Goal: Task Accomplishment & Management: Use online tool/utility

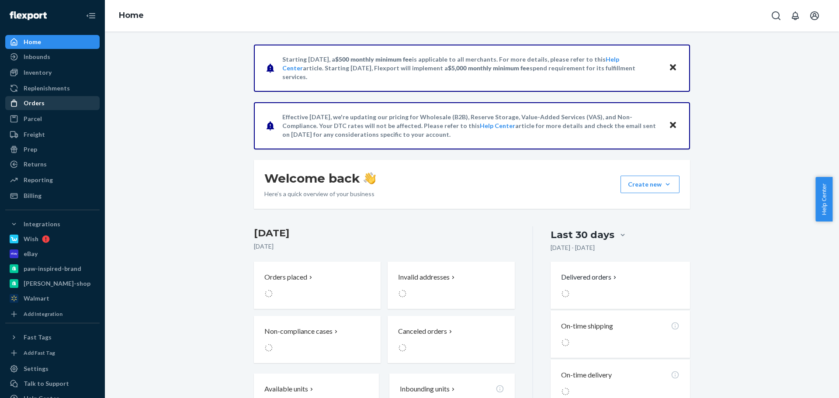
click at [31, 107] on div "Orders" at bounding box center [34, 103] width 21 height 9
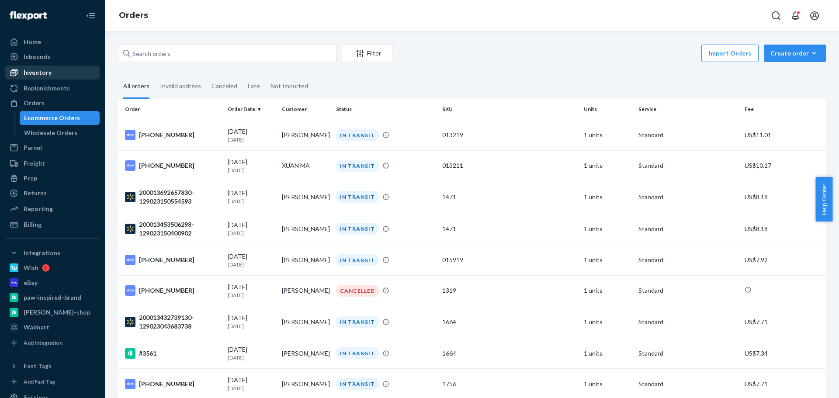
click at [57, 69] on div "Inventory" at bounding box center [52, 72] width 93 height 12
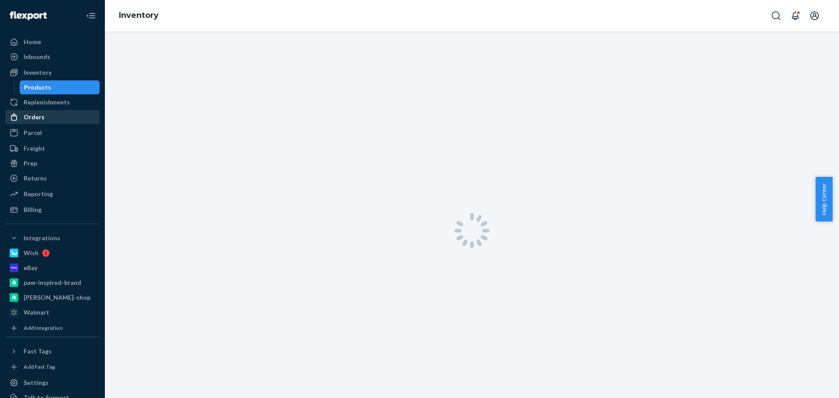
click at [52, 117] on div "Orders" at bounding box center [52, 117] width 93 height 12
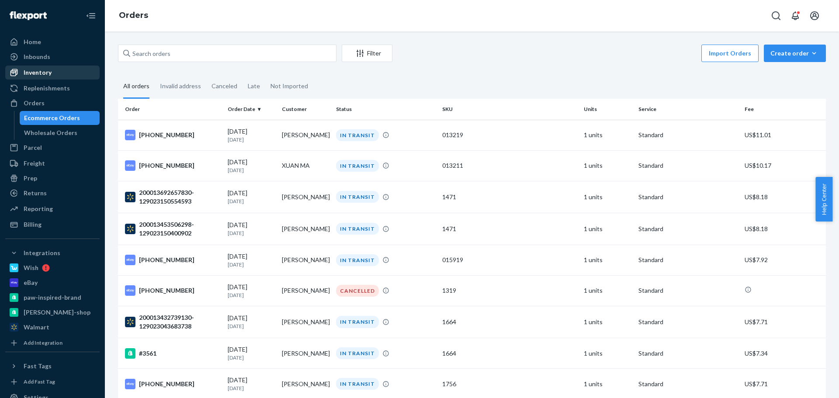
click at [53, 71] on div "Inventory" at bounding box center [52, 72] width 93 height 12
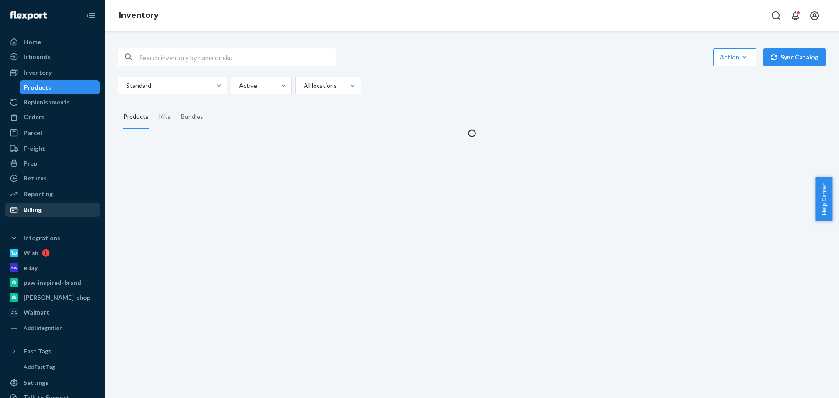
click at [40, 214] on div "Billing" at bounding box center [52, 210] width 93 height 12
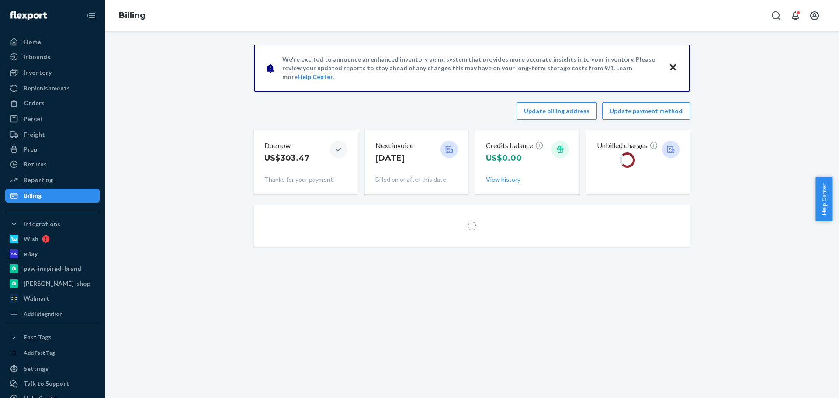
click at [41, 193] on div "Billing" at bounding box center [52, 196] width 93 height 12
click at [44, 181] on div "Reporting" at bounding box center [38, 180] width 29 height 9
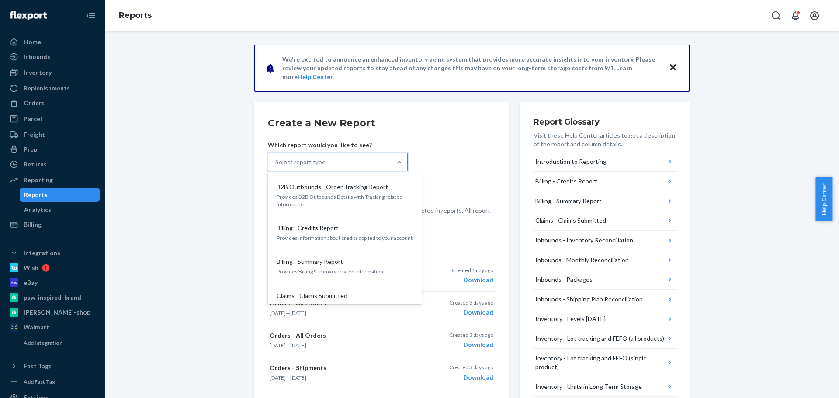
click at [359, 165] on div "Select report type" at bounding box center [329, 161] width 123 height 17
click at [276, 165] on input "option B2B Outbounds - Order Tracking Report focused, 1 of 28. 28 results avail…" at bounding box center [275, 162] width 1 height 9
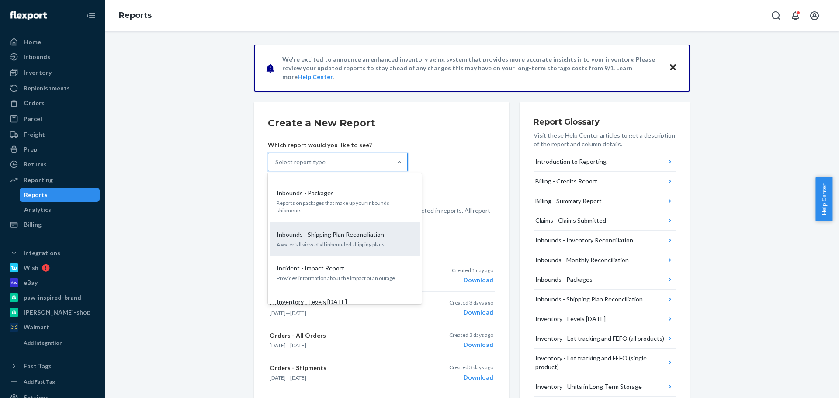
scroll to position [262, 0]
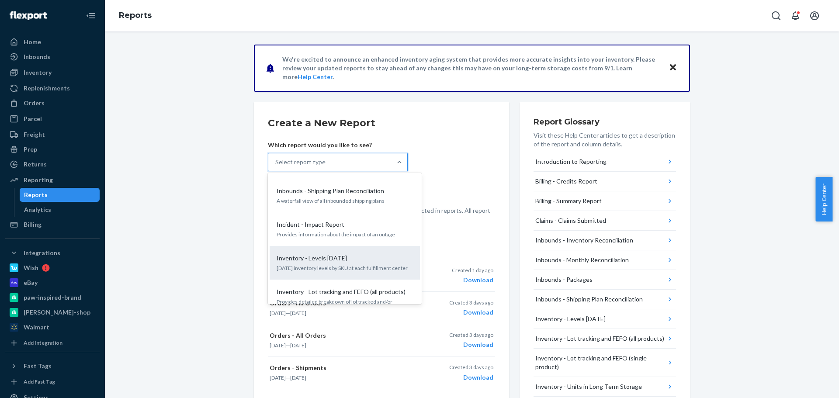
click at [362, 254] on div "Inventory - Levels [DATE]" at bounding box center [343, 258] width 140 height 9
click at [276, 166] on input "option Inventory - Levels [DATE] focused, 10 of 28. 28 results available. Use U…" at bounding box center [275, 162] width 1 height 9
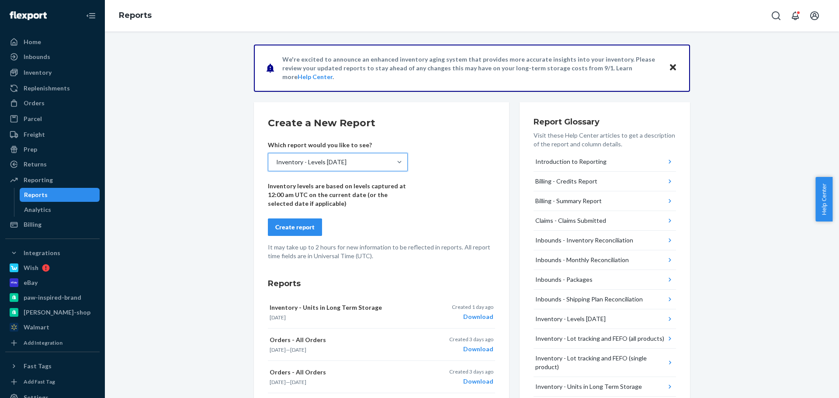
click at [409, 208] on form "Create a New Report Which report would you like to see? option Inventory - Leve…" at bounding box center [381, 188] width 227 height 144
click at [268, 229] on button "Create report" at bounding box center [295, 226] width 54 height 17
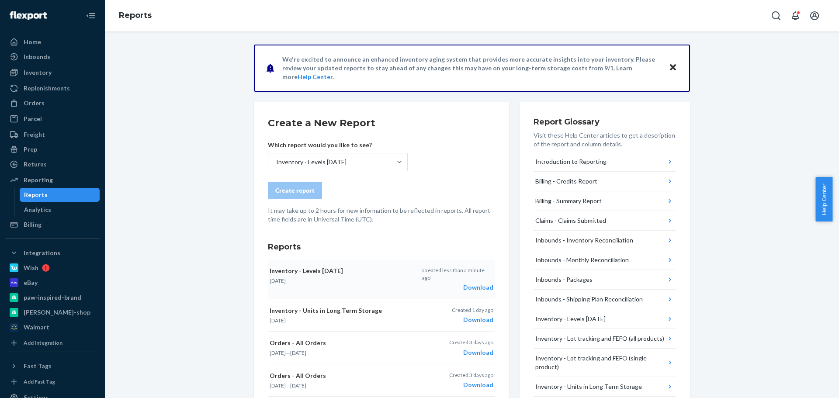
click at [479, 283] on div "Download" at bounding box center [457, 287] width 71 height 9
